Goal: Leave review/rating: Leave review/rating

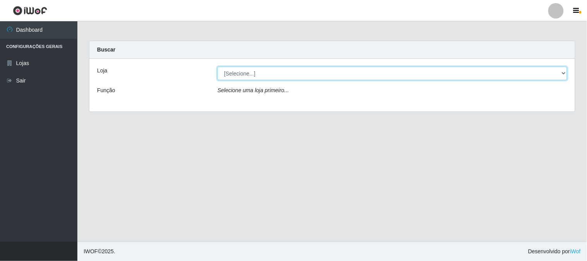
click at [463, 77] on select "[Selecione...] Casatudo BR" at bounding box center [392, 74] width 350 height 14
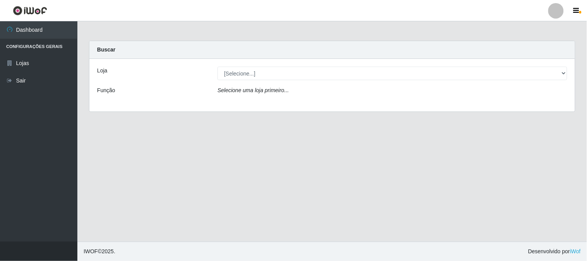
click at [326, 102] on div "Loja [Selecione...] Casatudo BR Função Selecione uma loja primeiro..." at bounding box center [331, 85] width 485 height 53
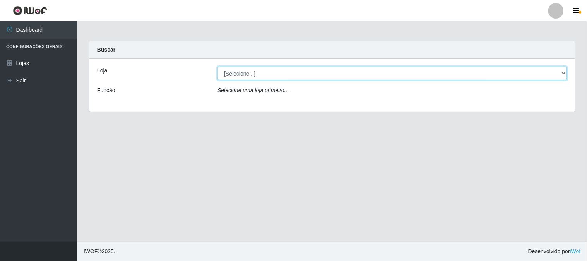
click at [352, 76] on select "[Selecione...] Casatudo BR" at bounding box center [392, 74] width 350 height 14
select select "197"
click at [217, 67] on select "[Selecione...] Casatudo BR" at bounding box center [392, 74] width 350 height 14
click at [451, 70] on select "[Selecione...] Casatudo BR" at bounding box center [392, 74] width 350 height 14
select select "197"
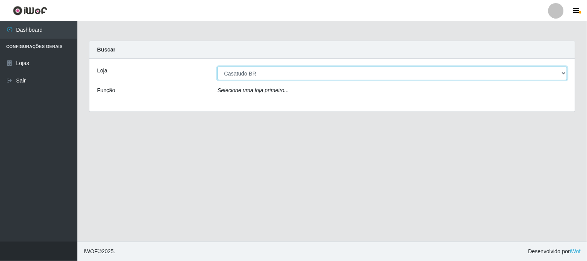
click at [217, 67] on select "[Selecione...] Casatudo BR" at bounding box center [392, 74] width 350 height 14
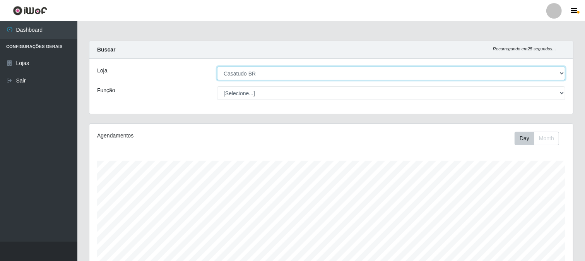
scroll to position [160, 484]
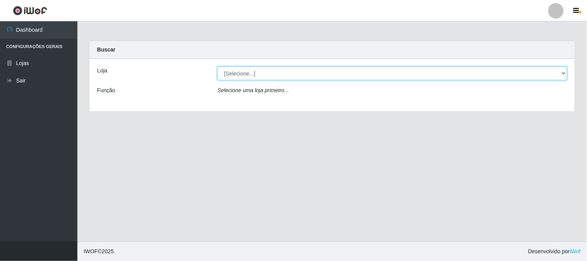
click at [534, 70] on select "[Selecione...] Casatudo BR" at bounding box center [392, 74] width 350 height 14
click at [381, 75] on select "[Selecione...] Casatudo BR" at bounding box center [392, 74] width 350 height 14
click at [318, 71] on select "[Selecione...] Casatudo BR" at bounding box center [392, 74] width 350 height 14
select select "197"
click at [217, 67] on select "[Selecione...] Casatudo BR" at bounding box center [392, 74] width 350 height 14
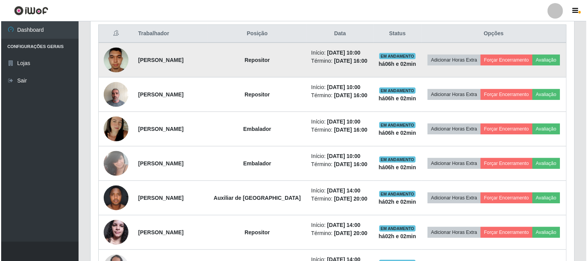
scroll to position [339, 0]
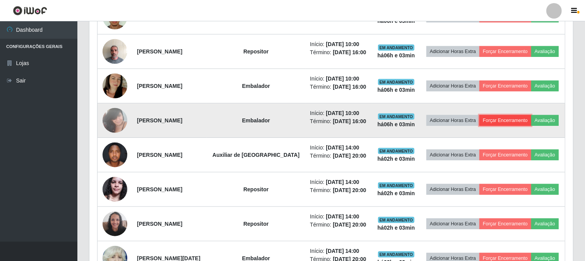
click at [507, 116] on button "Forçar Encerramento" at bounding box center [505, 120] width 52 height 11
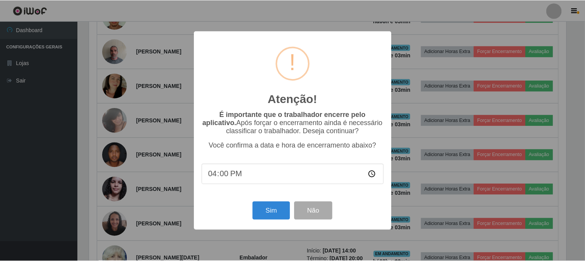
scroll to position [160, 478]
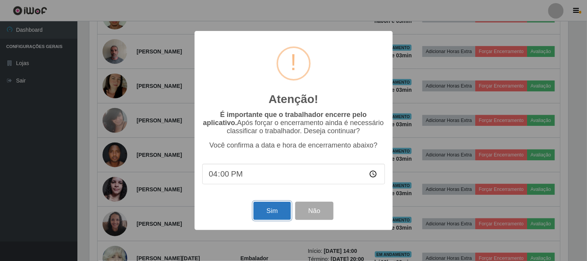
click at [265, 210] on button "Sim" at bounding box center [272, 211] width 38 height 18
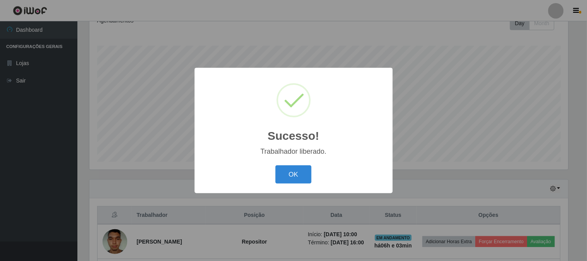
click at [277, 187] on div "Sucesso! × Trabalhador liberado. OK Cancel" at bounding box center [294, 130] width 198 height 125
click at [283, 179] on button "OK" at bounding box center [293, 174] width 36 height 18
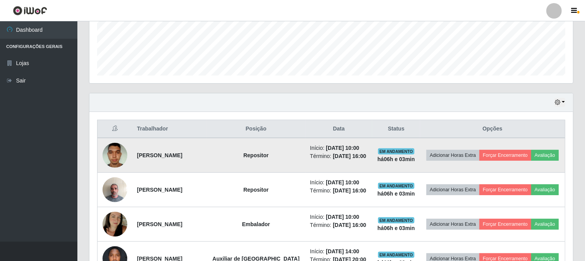
scroll to position [287, 0]
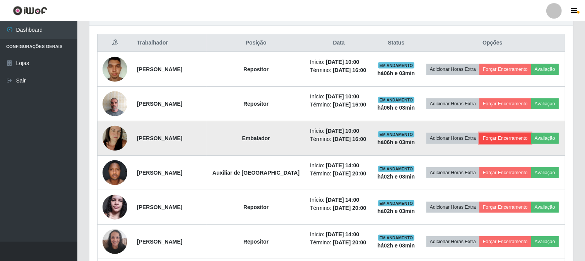
click at [493, 138] on button "Forçar Encerramento" at bounding box center [505, 138] width 52 height 11
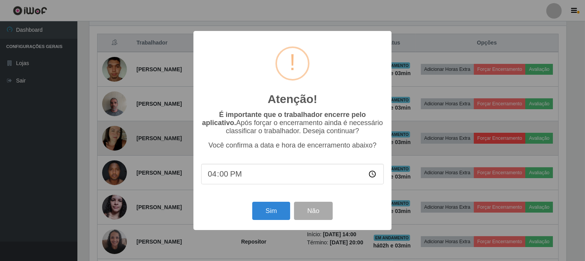
scroll to position [160, 478]
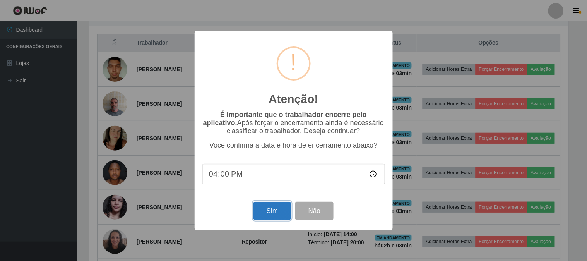
click at [265, 215] on button "Sim" at bounding box center [272, 211] width 38 height 18
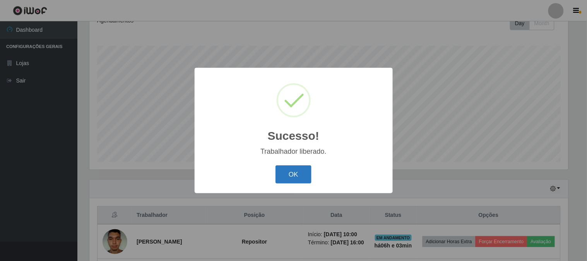
click at [285, 177] on button "OK" at bounding box center [293, 174] width 36 height 18
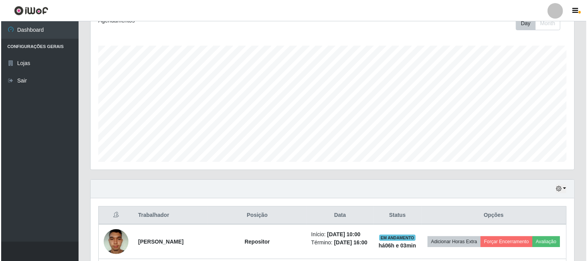
scroll to position [244, 0]
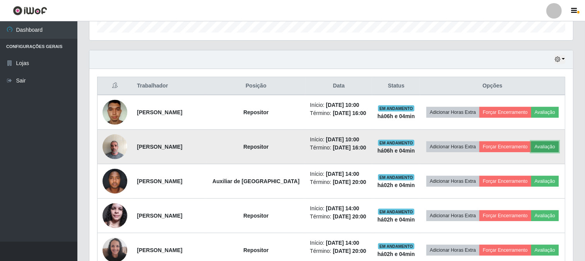
click at [542, 143] on button "Avaliação" at bounding box center [544, 146] width 27 height 11
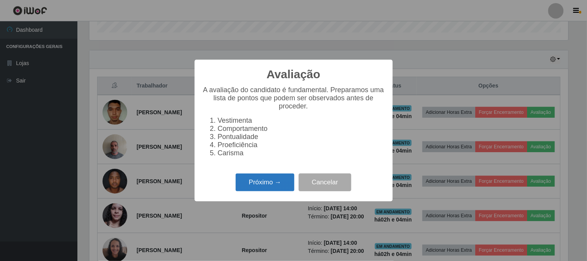
click at [260, 187] on button "Próximo →" at bounding box center [265, 182] width 59 height 18
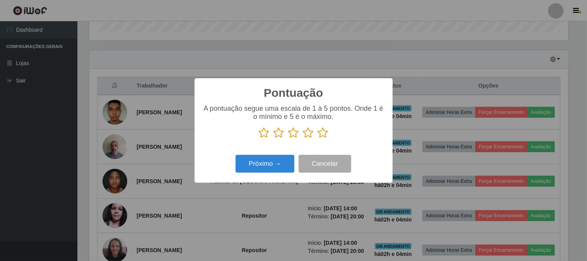
click at [325, 135] on icon at bounding box center [323, 133] width 11 height 12
click at [318, 138] on input "radio" at bounding box center [318, 138] width 0 height 0
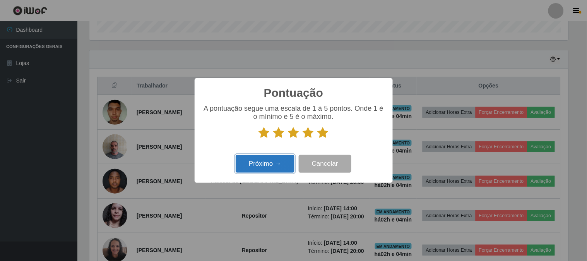
click at [280, 166] on button "Próximo →" at bounding box center [265, 164] width 59 height 18
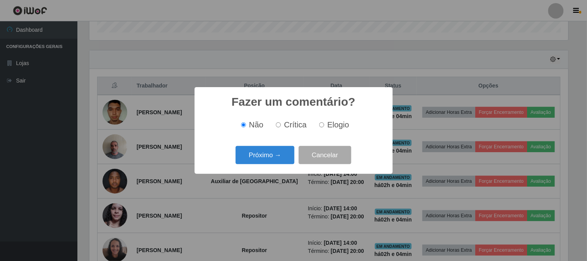
scroll to position [386648, 386329]
click at [279, 150] on button "Próximo →" at bounding box center [265, 155] width 59 height 18
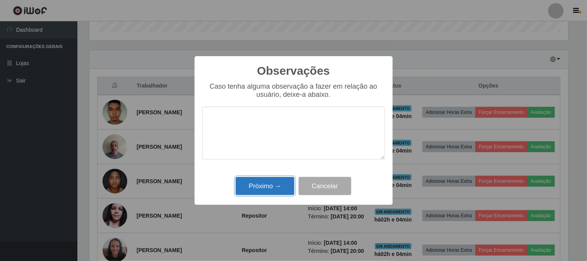
click at [268, 189] on button "Próximo →" at bounding box center [265, 186] width 59 height 18
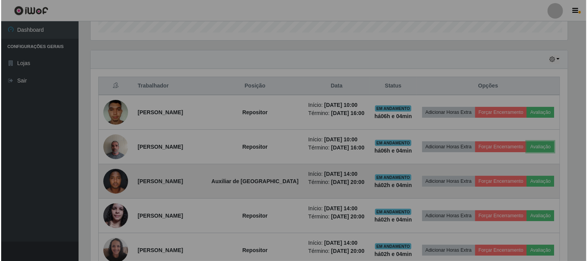
scroll to position [160, 484]
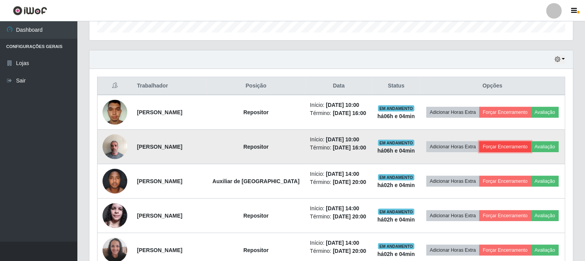
click at [513, 149] on button "Forçar Encerramento" at bounding box center [505, 146] width 52 height 11
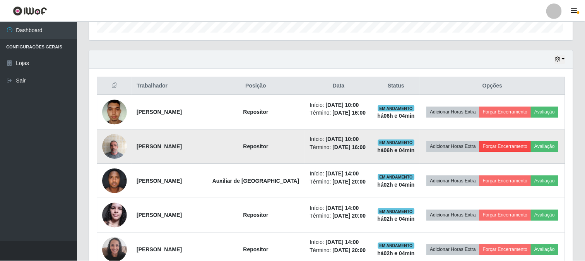
scroll to position [160, 478]
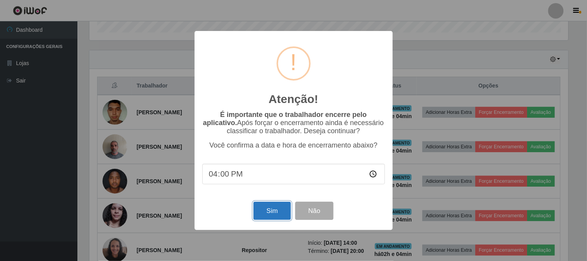
click at [279, 213] on button "Sim" at bounding box center [272, 211] width 38 height 18
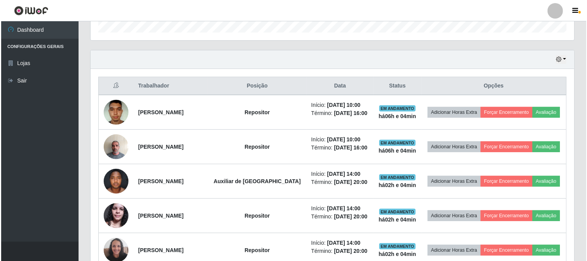
scroll to position [0, 0]
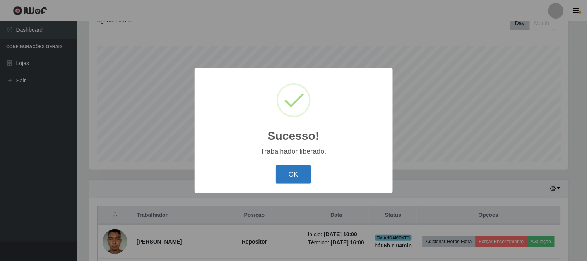
click at [289, 180] on button "OK" at bounding box center [293, 174] width 36 height 18
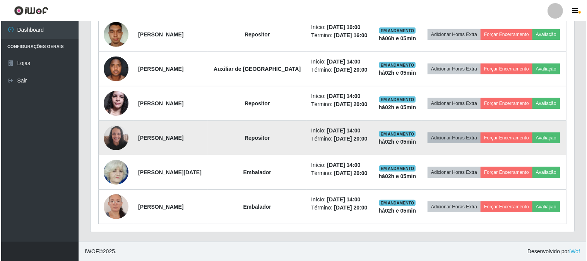
scroll to position [279, 0]
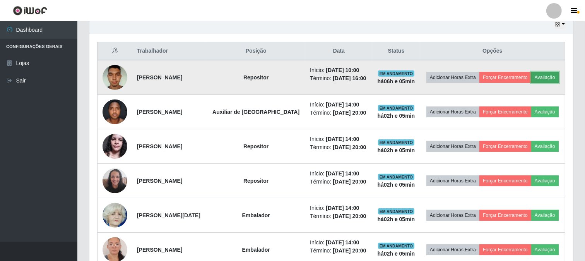
click at [535, 76] on button "Avaliação" at bounding box center [544, 77] width 27 height 11
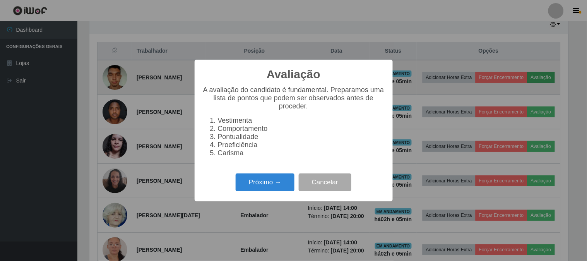
scroll to position [160, 478]
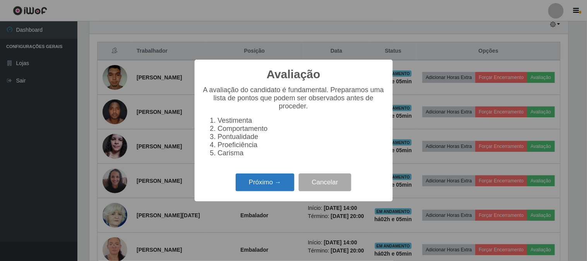
click at [242, 178] on button "Próximo →" at bounding box center [265, 182] width 59 height 18
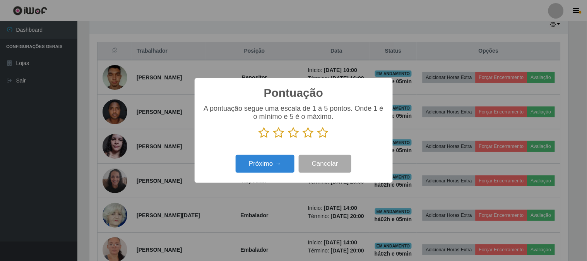
scroll to position [386648, 386329]
click at [324, 133] on icon at bounding box center [323, 133] width 11 height 12
click at [318, 138] on input "radio" at bounding box center [318, 138] width 0 height 0
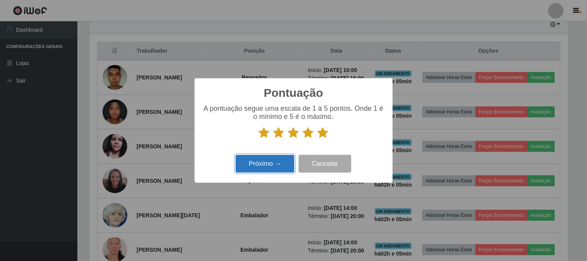
click at [269, 164] on button "Próximo →" at bounding box center [265, 164] width 59 height 18
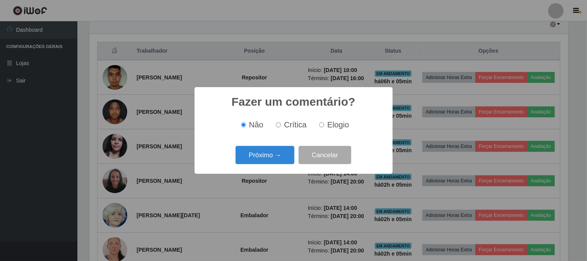
click at [326, 128] on label "Elogio" at bounding box center [332, 124] width 33 height 9
click at [324, 127] on input "Elogio" at bounding box center [321, 124] width 5 height 5
radio input "true"
click at [285, 149] on button "Próximo →" at bounding box center [265, 155] width 59 height 18
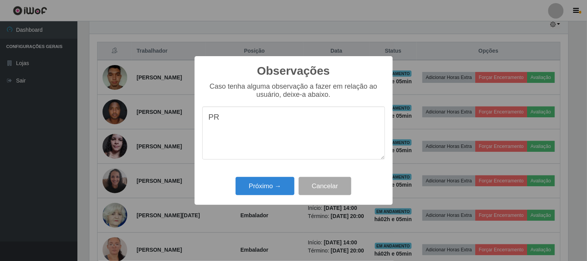
type textarea "P"
click at [236, 122] on textarea "proativo dinamico" at bounding box center [293, 132] width 183 height 53
type textarea "proativo, dinamico"
click at [289, 181] on button "Próximo →" at bounding box center [265, 186] width 59 height 18
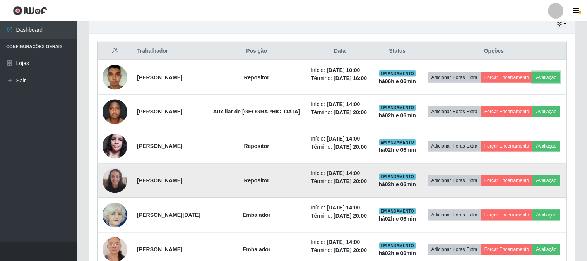
scroll to position [160, 484]
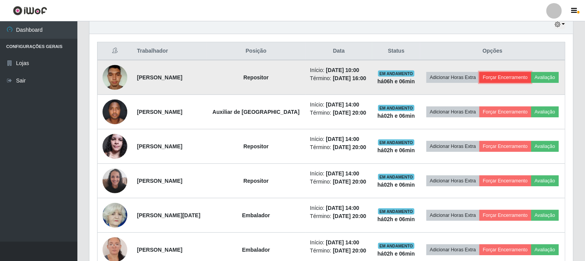
click at [507, 75] on button "Forçar Encerramento" at bounding box center [505, 77] width 52 height 11
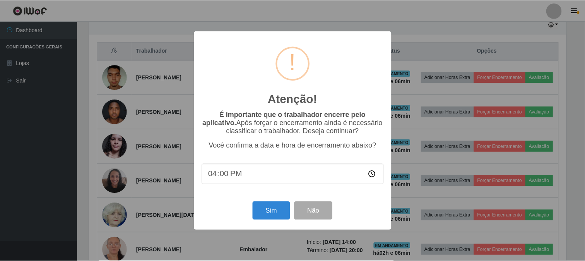
scroll to position [160, 478]
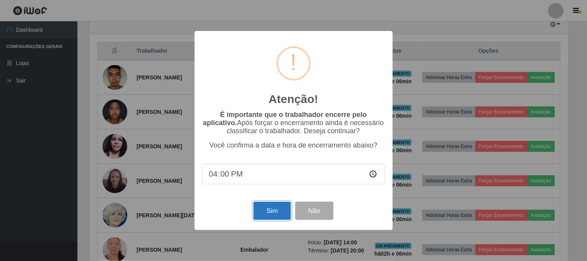
click at [265, 208] on button "Sim" at bounding box center [272, 211] width 38 height 18
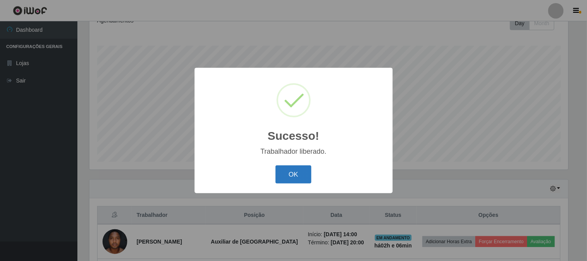
click at [285, 177] on button "OK" at bounding box center [293, 174] width 36 height 18
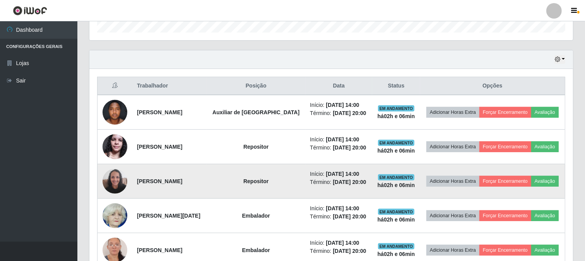
scroll to position [287, 0]
